Goal: Transaction & Acquisition: Subscribe to service/newsletter

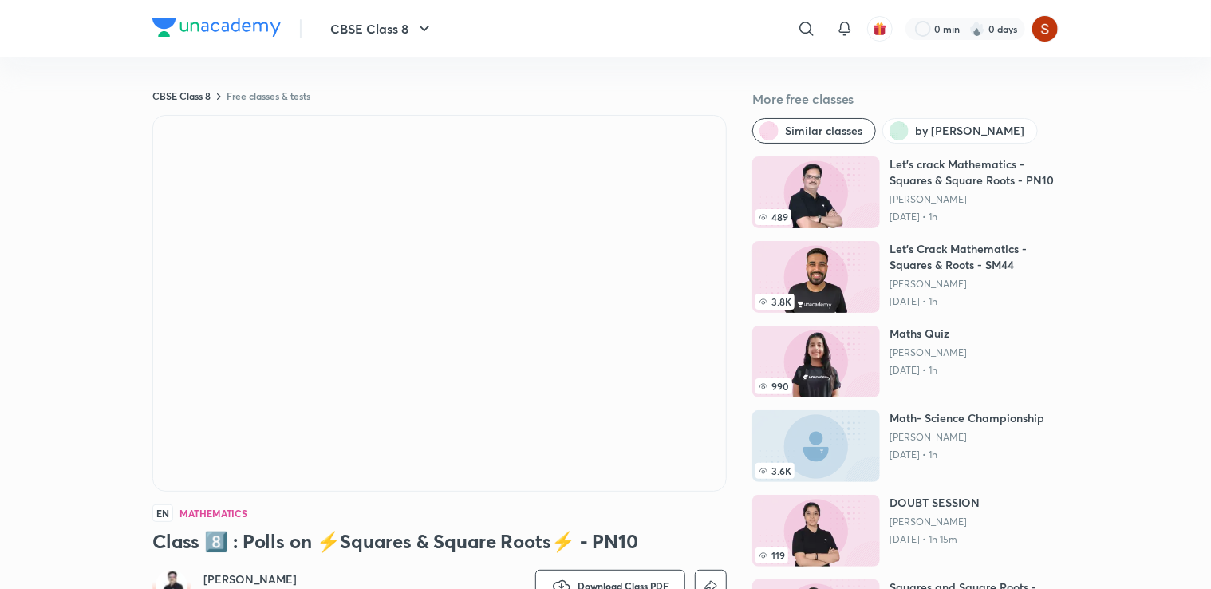
click at [767, 240] on div "489 Let's crack Mathematics - Squares & Square Roots - PN10 [PERSON_NAME] [DATE…" at bounding box center [905, 403] width 306 height 495
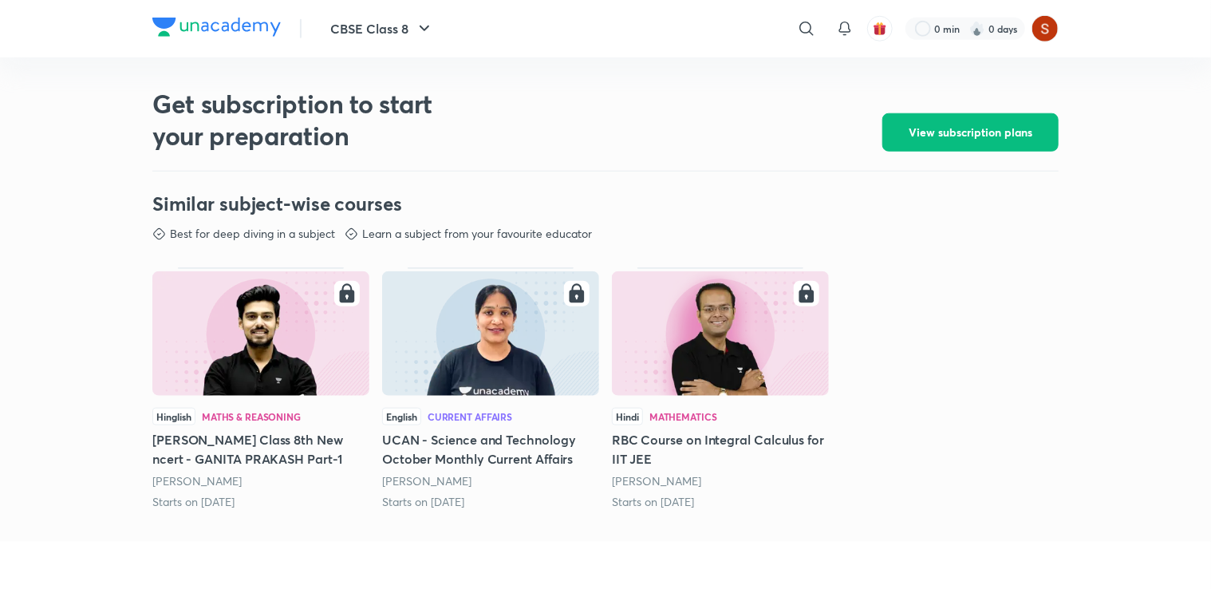
scroll to position [702, 0]
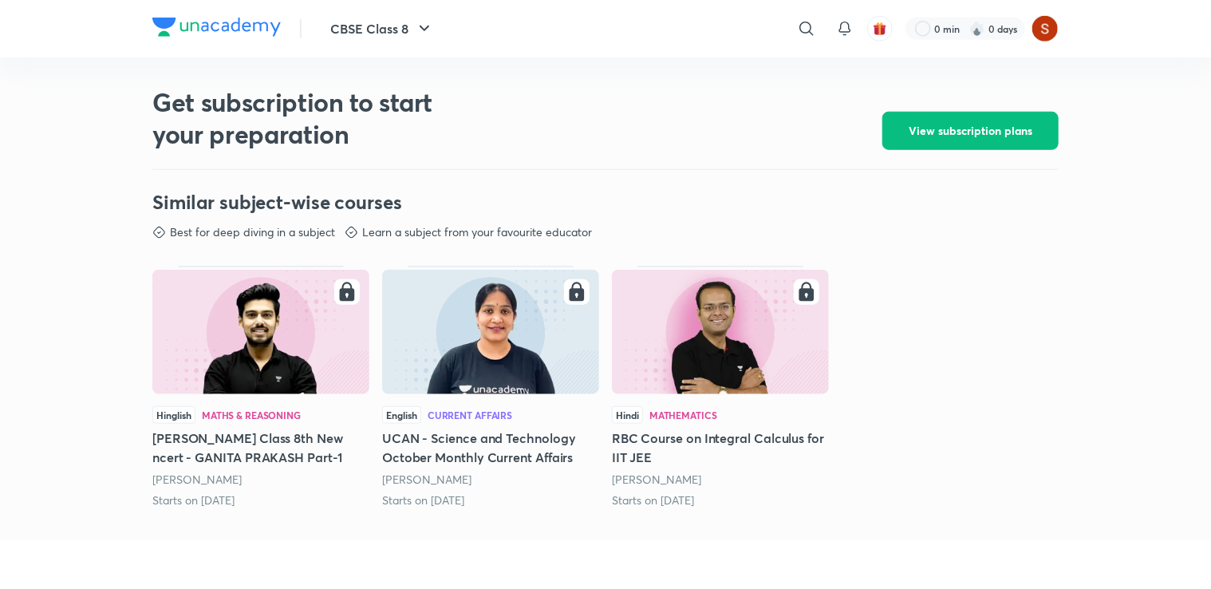
drag, startPoint x: 1209, startPoint y: 305, endPoint x: 1097, endPoint y: 250, distance: 125.6
click at [1097, 250] on div "CBSE Class 8 ​ 0 min 0 days CBSE Class 8 Free classes & tests More free classes…" at bounding box center [605, 184] width 1211 height 1773
drag, startPoint x: 1097, startPoint y: 250, endPoint x: 984, endPoint y: 113, distance: 176.8
click at [984, 123] on span "View subscription plans" at bounding box center [970, 131] width 124 height 16
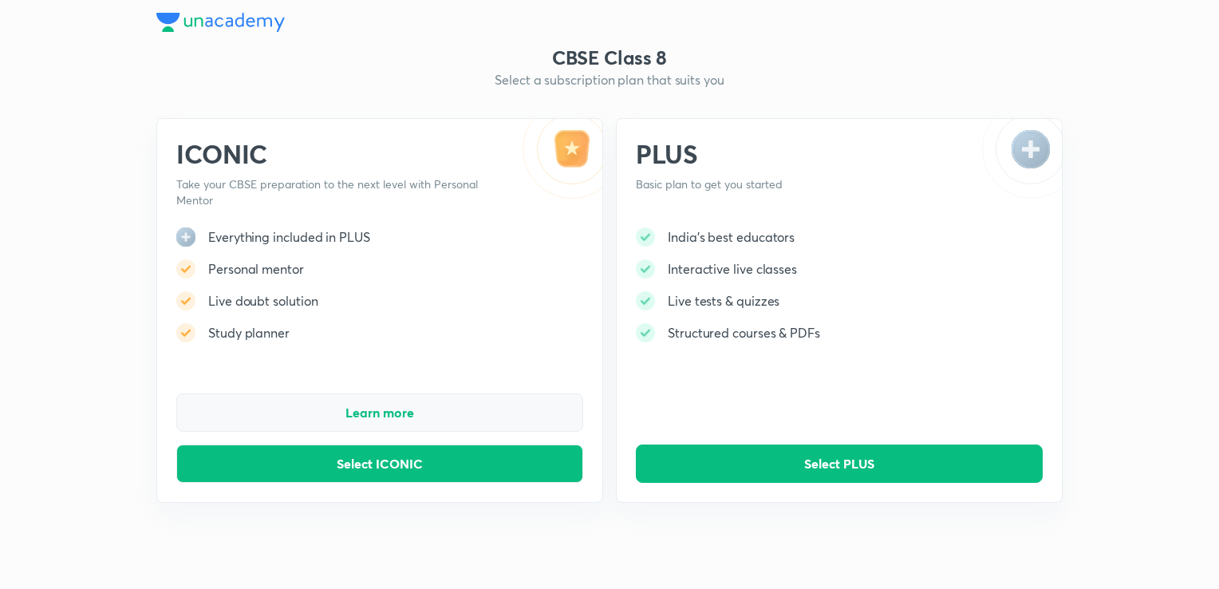
click at [392, 419] on span "Learn more" at bounding box center [379, 412] width 69 height 16
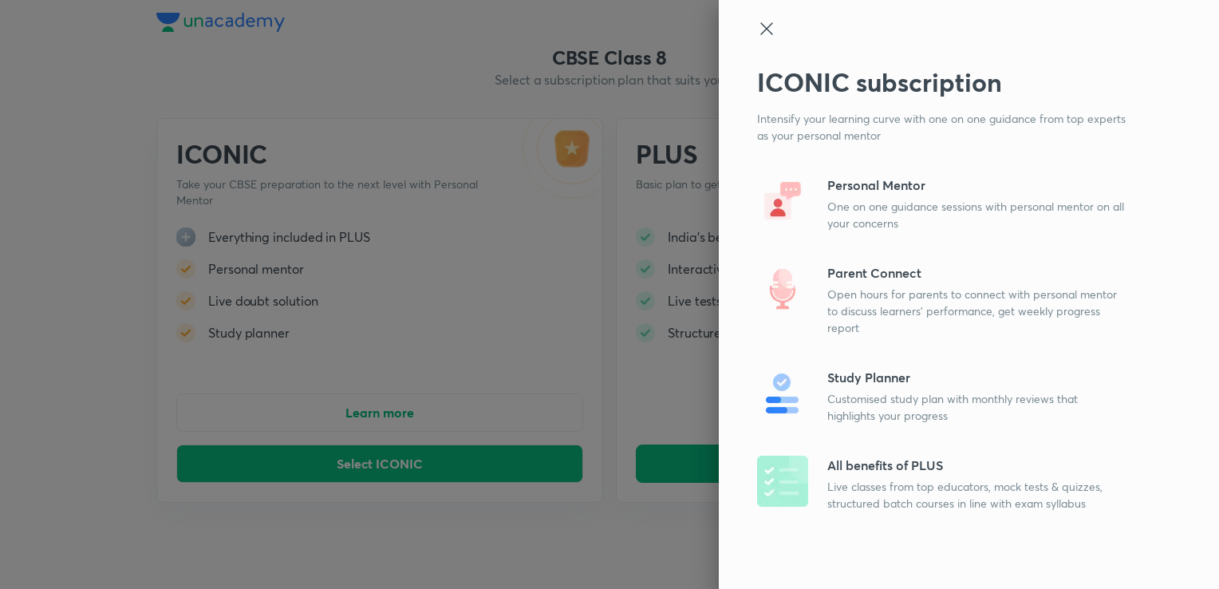
click at [766, 33] on icon at bounding box center [766, 28] width 19 height 19
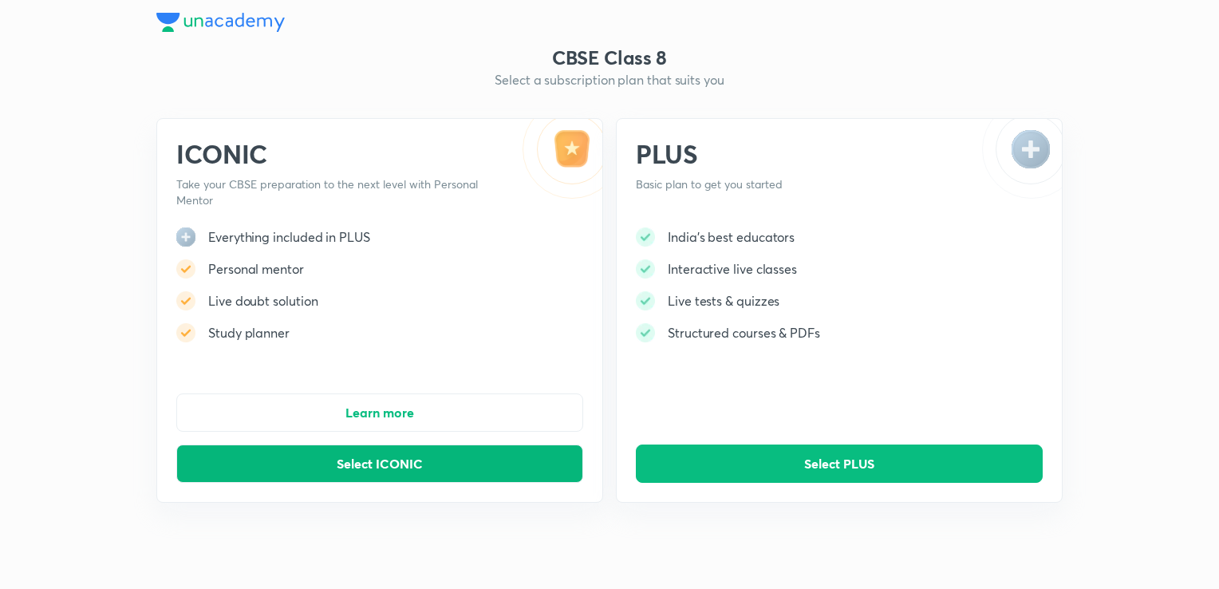
click at [367, 452] on button "Select ICONIC" at bounding box center [379, 463] width 407 height 38
